Goal: Task Accomplishment & Management: Use online tool/utility

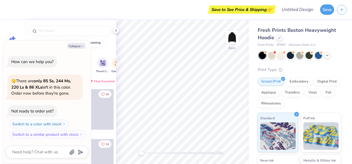
click at [103, 53] on div "Orgs Events Styles Print Types" at bounding box center [70, 52] width 91 height 8
click at [81, 47] on icon "button" at bounding box center [82, 46] width 3 height 3
type textarea "x"
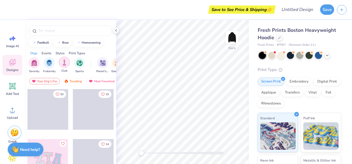
click at [67, 63] on img "filter for Club" at bounding box center [64, 62] width 6 height 6
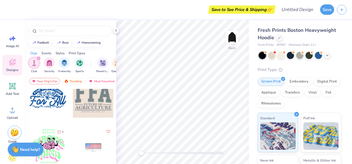
scroll to position [495, 0]
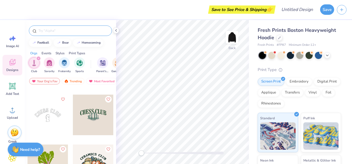
click at [72, 29] on input "text" at bounding box center [73, 30] width 70 height 5
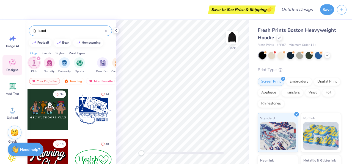
type input "band"
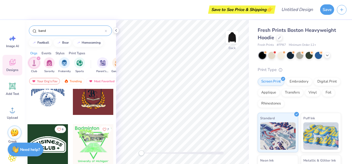
scroll to position [247, 0]
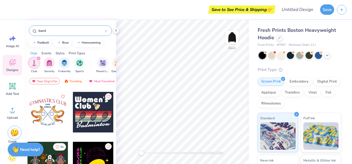
click at [69, 33] on input "band" at bounding box center [71, 30] width 67 height 5
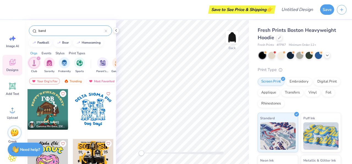
click at [69, 33] on input "band" at bounding box center [71, 30] width 67 height 5
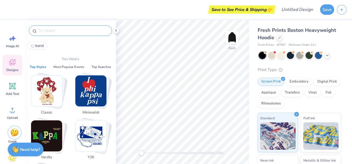
click at [75, 34] on div at bounding box center [70, 31] width 83 height 10
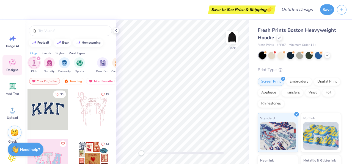
click at [40, 58] on div "filter for Club" at bounding box center [38, 58] width 5 height 5
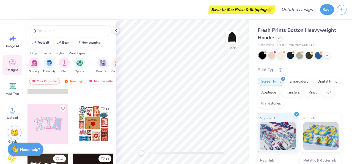
scroll to position [55, 0]
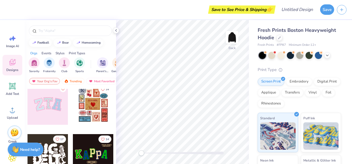
click at [14, 67] on div "Designs" at bounding box center [12, 65] width 20 height 21
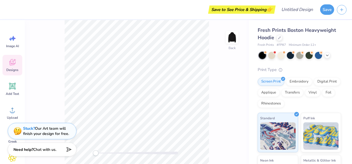
click at [15, 70] on span "Designs" at bounding box center [12, 70] width 12 height 4
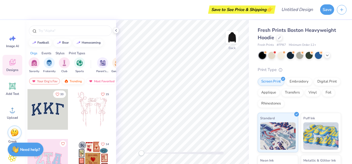
click at [67, 81] on img at bounding box center [66, 81] width 4 height 4
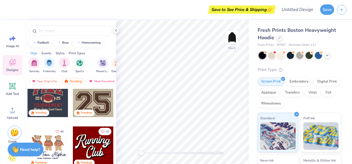
scroll to position [522, 0]
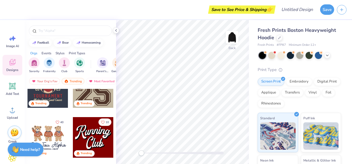
click at [89, 98] on div at bounding box center [93, 87] width 41 height 41
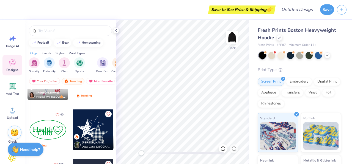
scroll to position [660, 0]
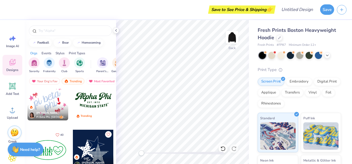
click at [53, 107] on div "[PERSON_NAME] Pi Beta Phi, [GEOGRAPHIC_DATA][US_STATE]" at bounding box center [47, 113] width 41 height 16
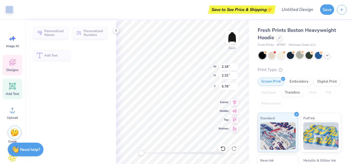
type input "2.18"
type input "2.32"
type input "5.78"
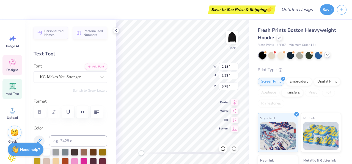
scroll to position [4, 1]
click at [325, 56] on icon at bounding box center [327, 55] width 4 height 4
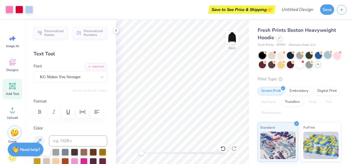
click at [330, 54] on div at bounding box center [327, 54] width 7 height 7
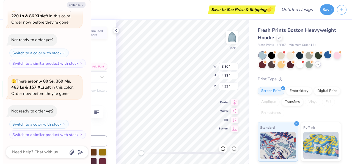
type textarea "x"
type input "6.50"
type input "4.22"
type input "4.33"
click at [81, 8] on div "Collapse How can we help you? 🫣 There are only 85 Ss, 244 Ms, 220 Ls & 86 XLs l…" at bounding box center [47, 81] width 88 height 165
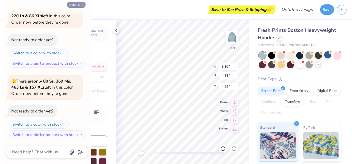
click at [82, 6] on icon "button" at bounding box center [82, 5] width 3 height 3
type textarea "x"
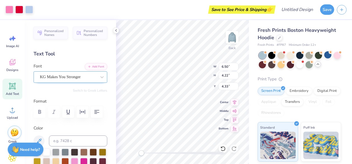
click at [79, 78] on div "KG Makes You Stronger" at bounding box center [68, 77] width 58 height 9
click at [79, 78] on span "KG Makes You Stronger" at bounding box center [60, 77] width 41 height 6
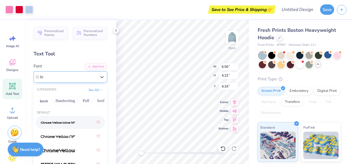
type input "l"
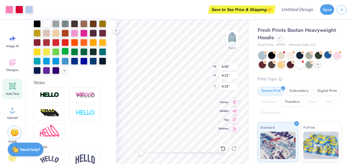
scroll to position [186, 0]
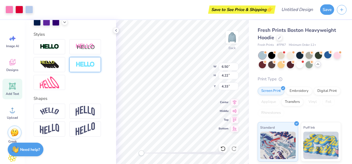
type input "5.29"
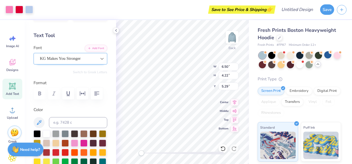
scroll to position [0, 0]
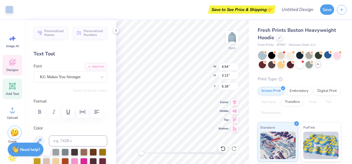
type input "5.18"
type textarea "hi"
type textarea "i"
type input "0.66"
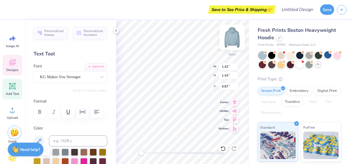
type input "1.09"
type input "4.99"
type textarea "low brass"
